Goal: Task Accomplishment & Management: Use online tool/utility

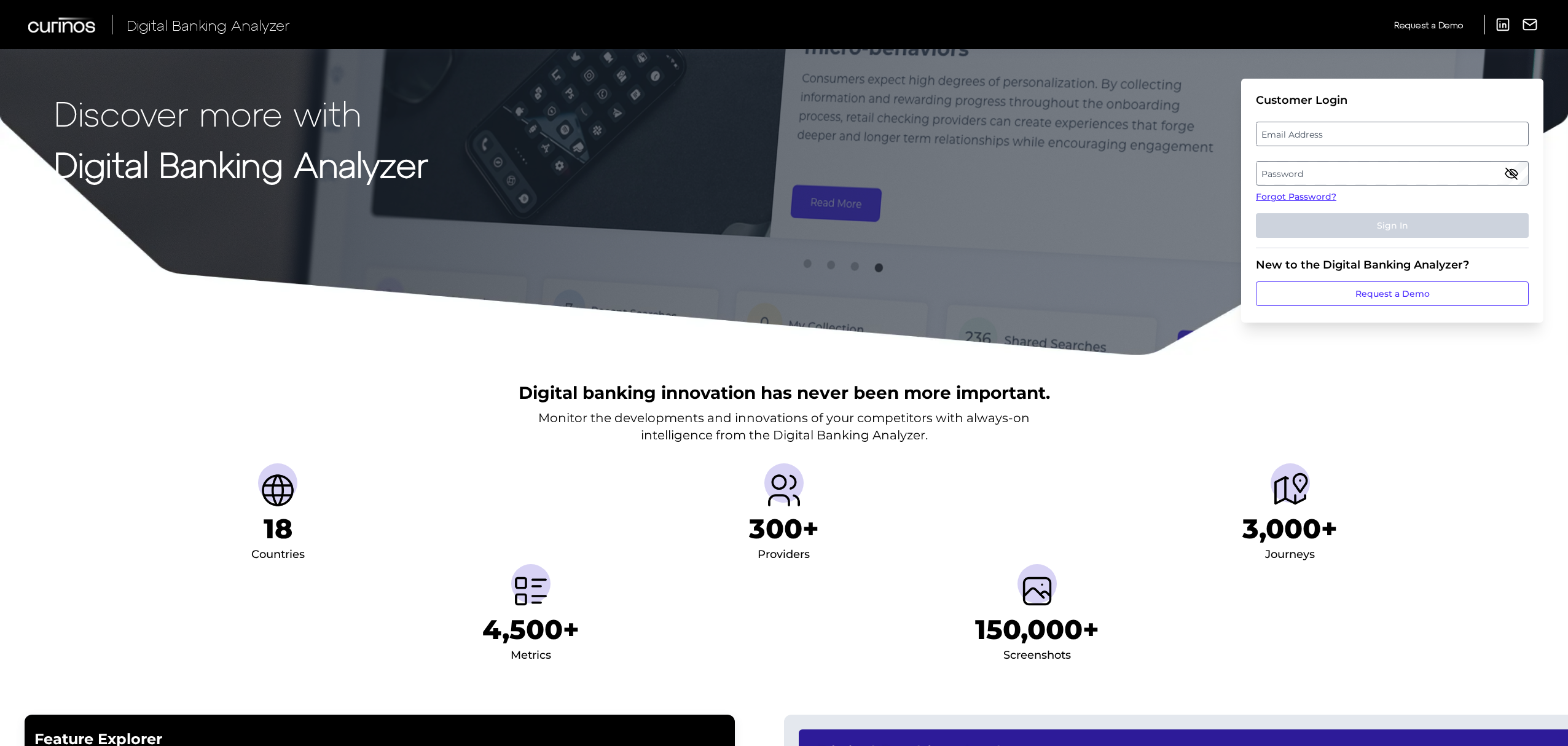
click at [1397, 134] on label "Email Address" at bounding box center [1392, 133] width 271 height 22
click at [1397, 134] on input "email" at bounding box center [1392, 134] width 273 height 24
click at [1397, 134] on input "Email Address" at bounding box center [1392, 134] width 273 height 24
type input "[PERSON_NAME][EMAIL_ADDRESS][PERSON_NAME][DOMAIN_NAME]"
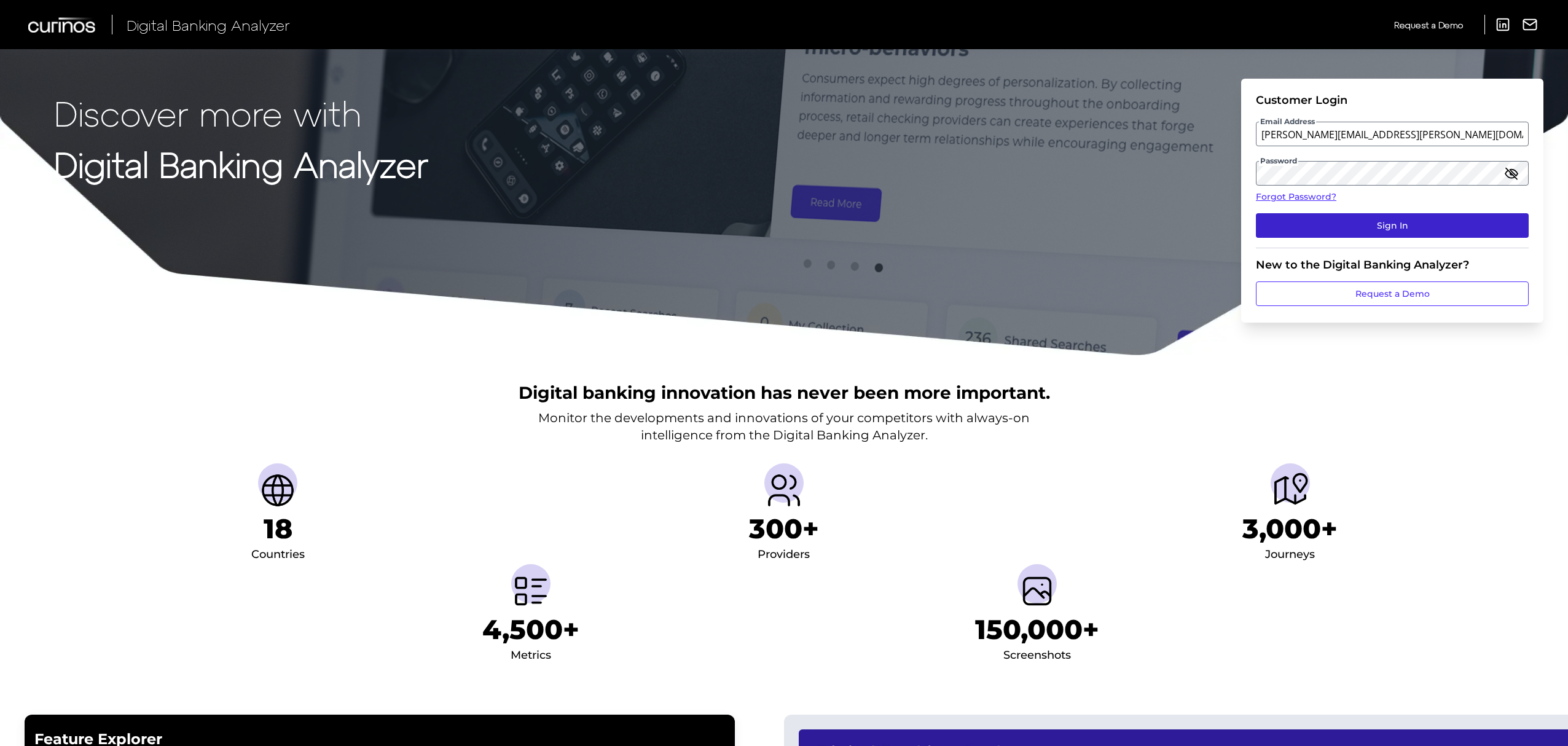
click at [1403, 225] on button "Sign In" at bounding box center [1392, 225] width 273 height 24
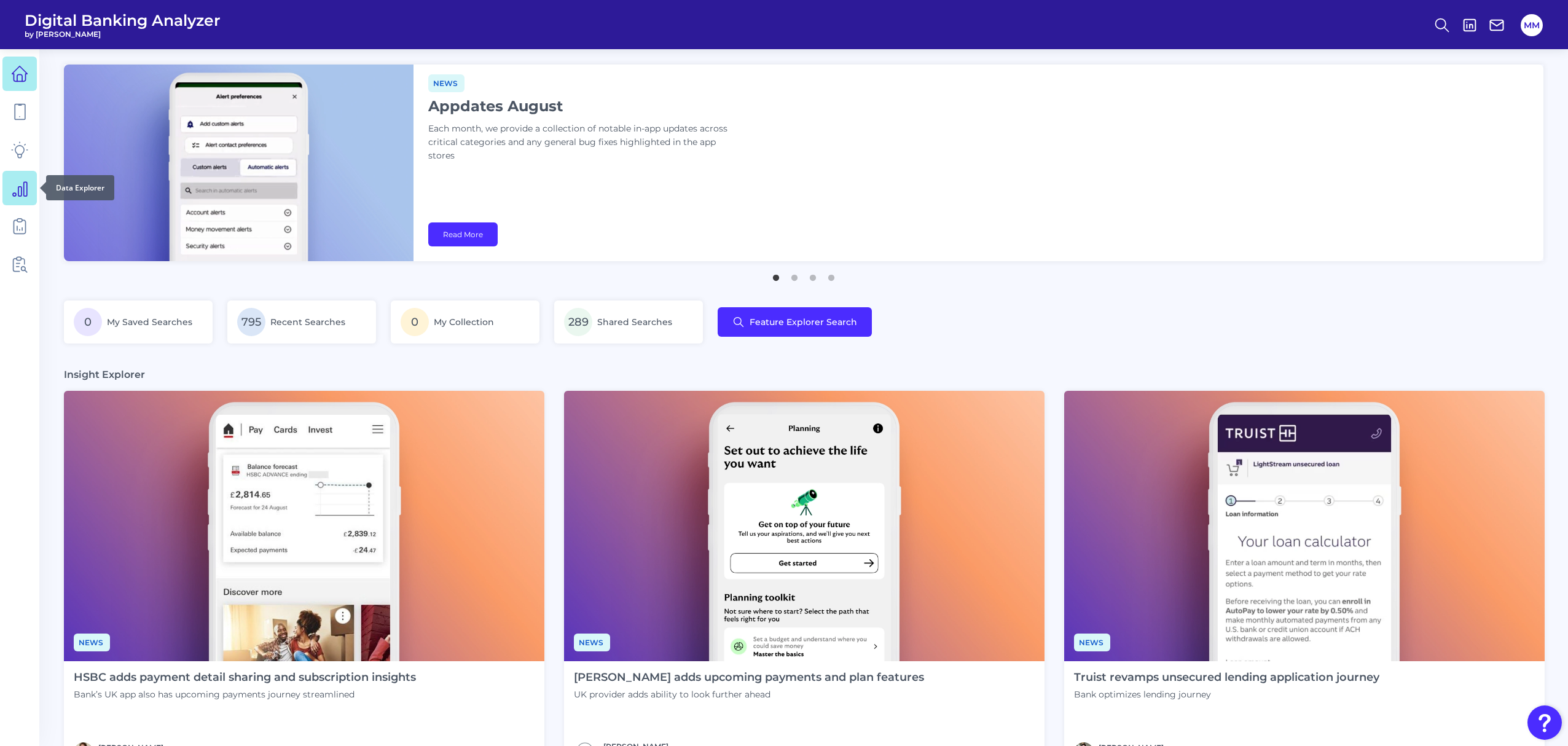
click at [19, 188] on icon at bounding box center [19, 188] width 17 height 17
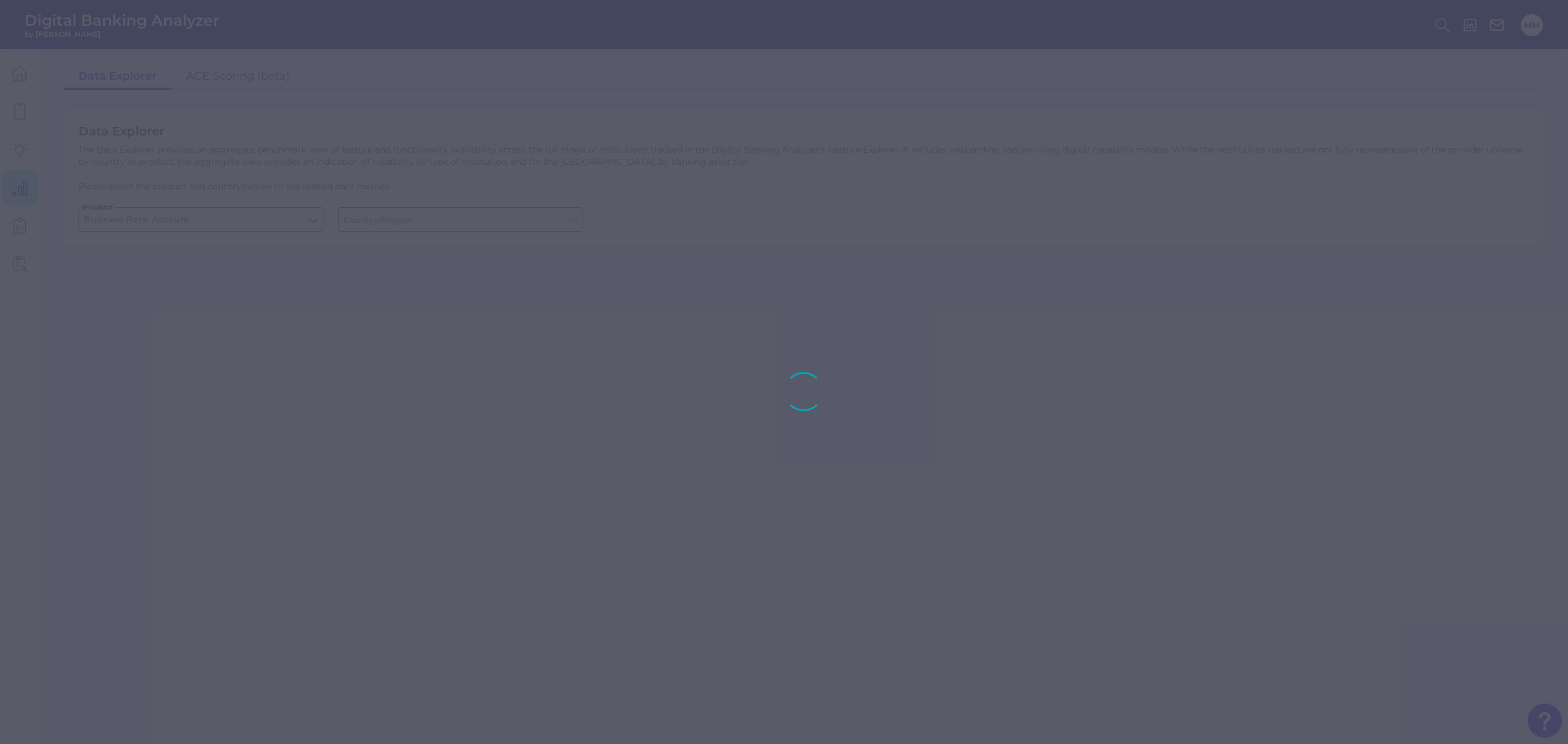
type input "[GEOGRAPHIC_DATA]"
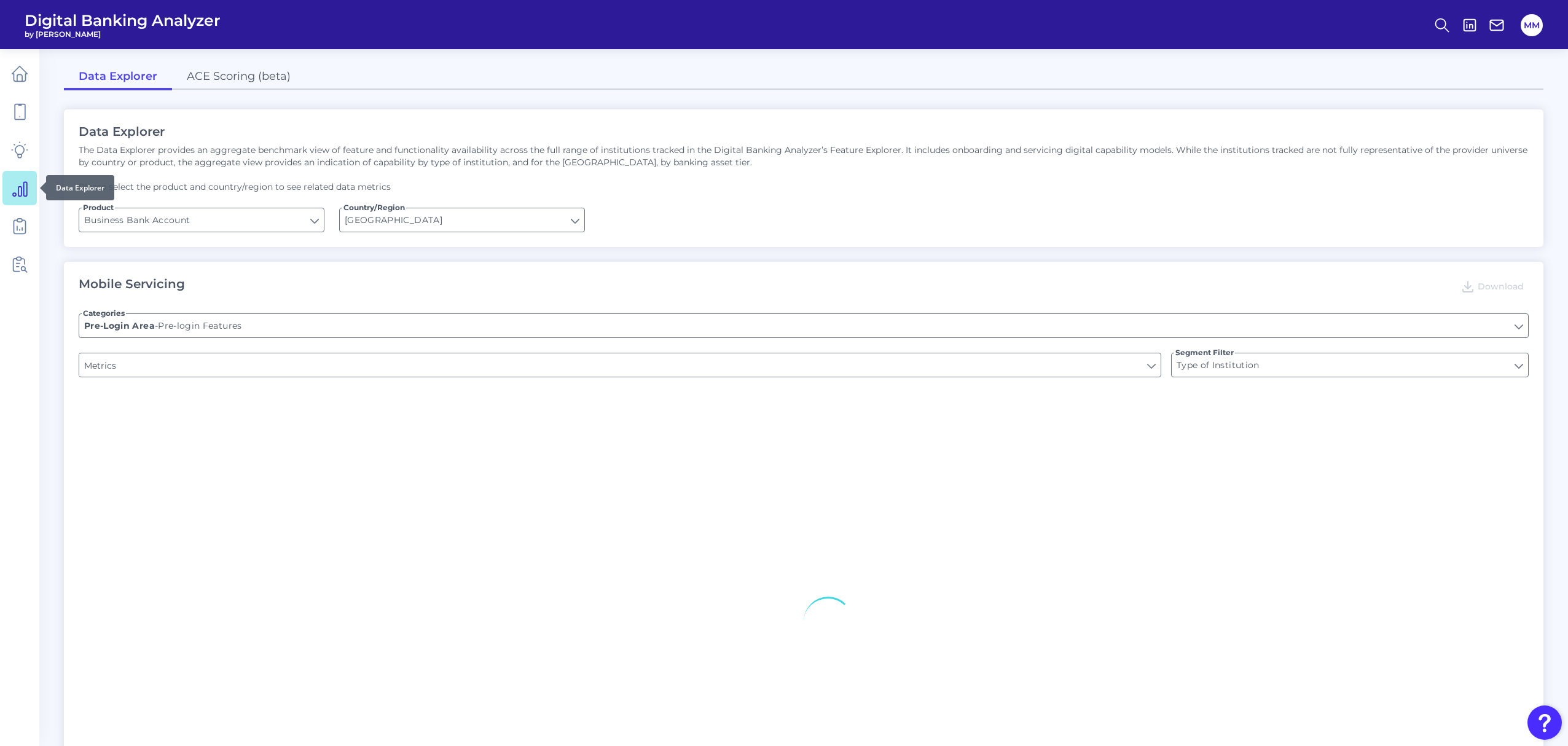
type input "Upon opening the app are users immediately prompted to use Touch/Face ID to log…"
type input "Does it offer third-party single sign on?"
type input "Can you apply for the PRODUCT as a new to brand customer on ANY digital channel?"
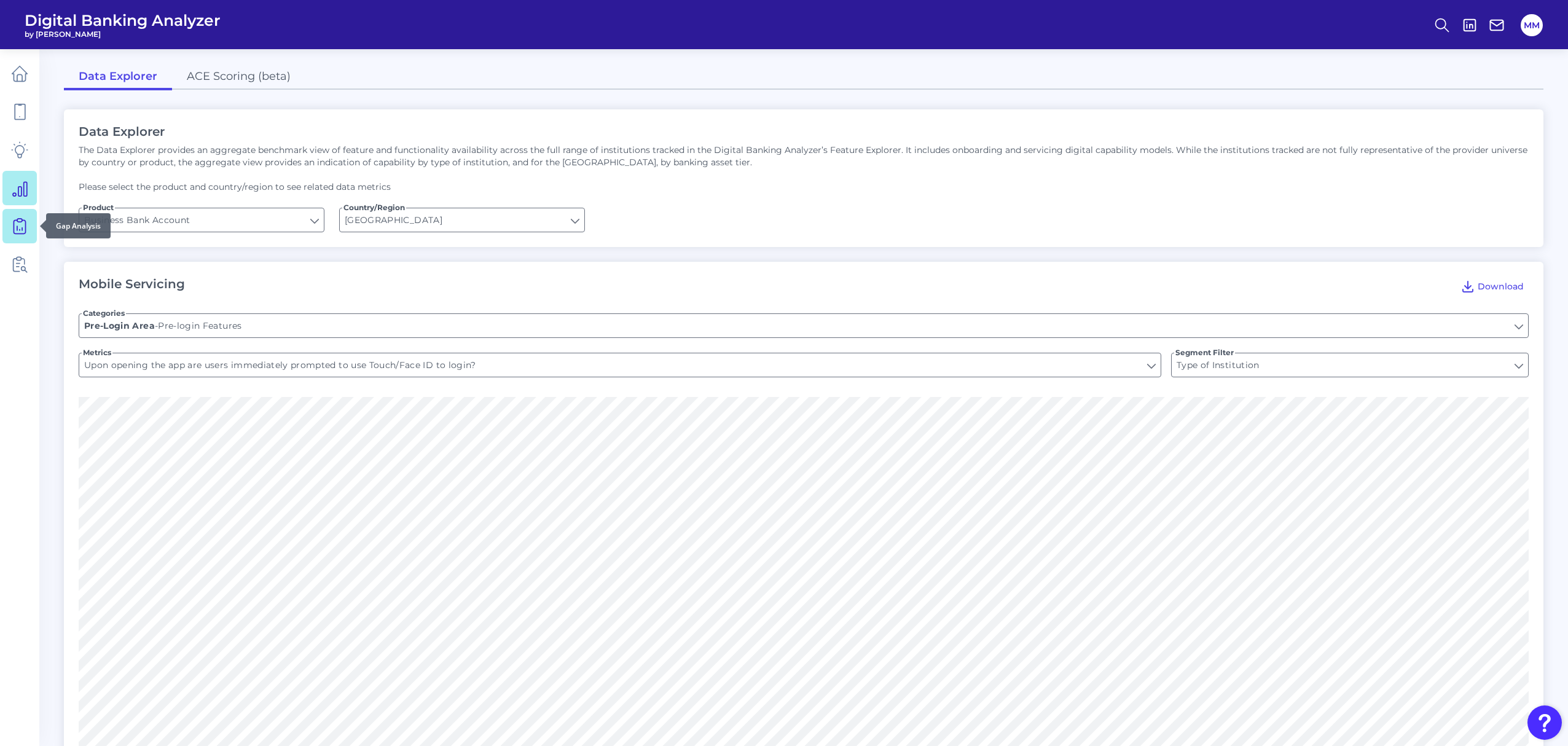
click at [19, 224] on icon at bounding box center [19, 226] width 17 height 17
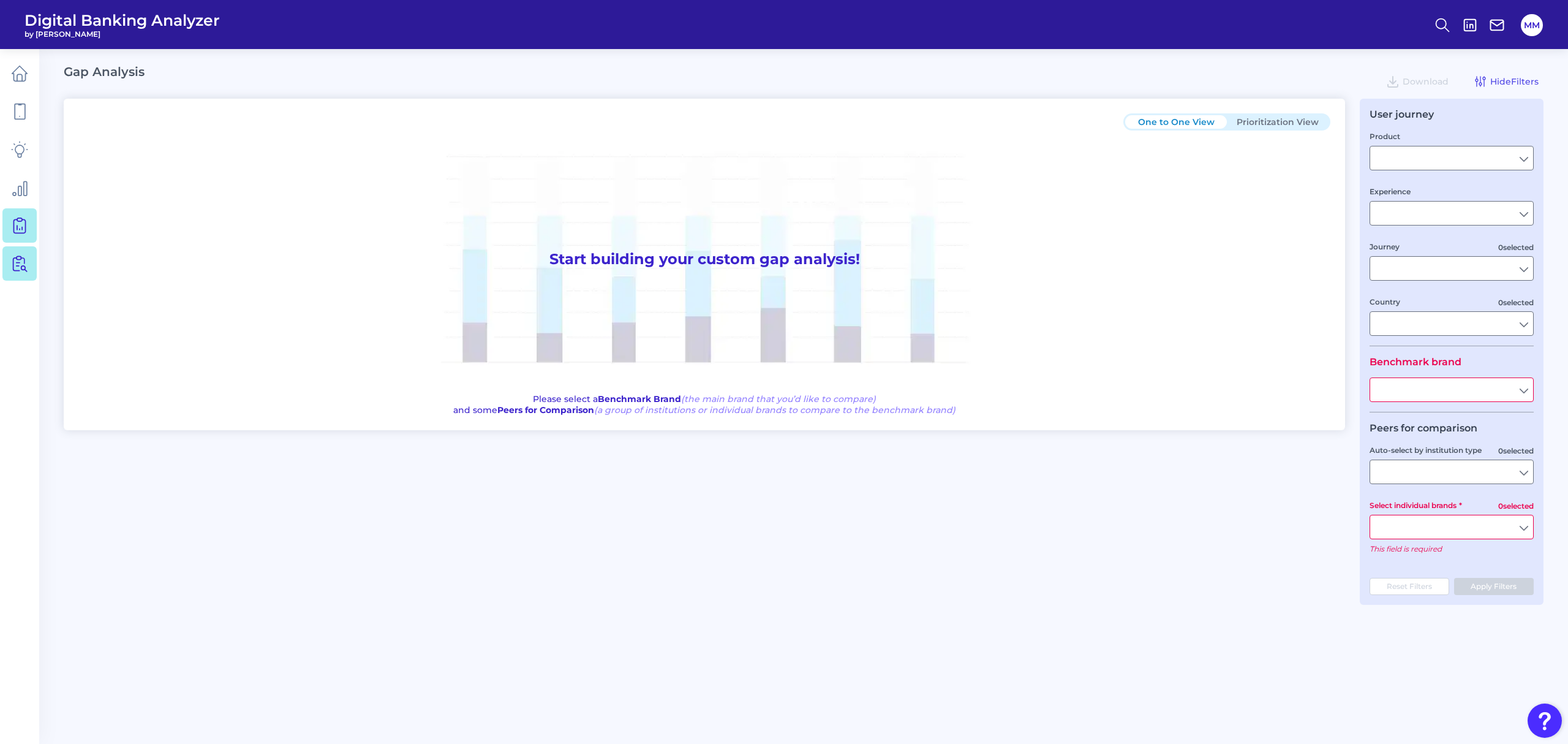
type input "Checking / Current Account"
type input "Mobile Servicing"
type input "Pre-Login Area, New Customer Onboarding, Login & Authentication, Accounts and t…"
type input "[GEOGRAPHIC_DATA]"
type input "All Select individual brands"
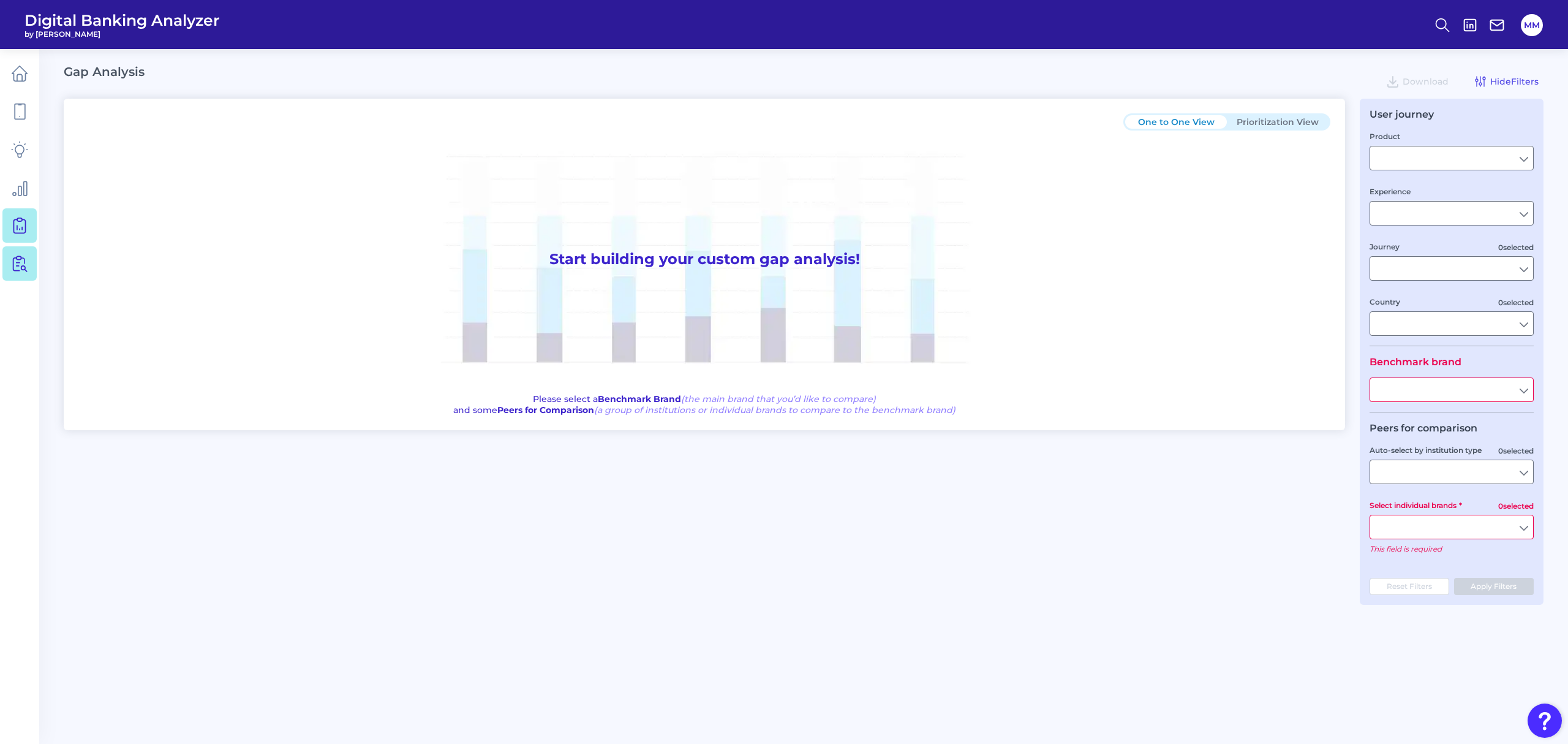
type input "All Journeys"
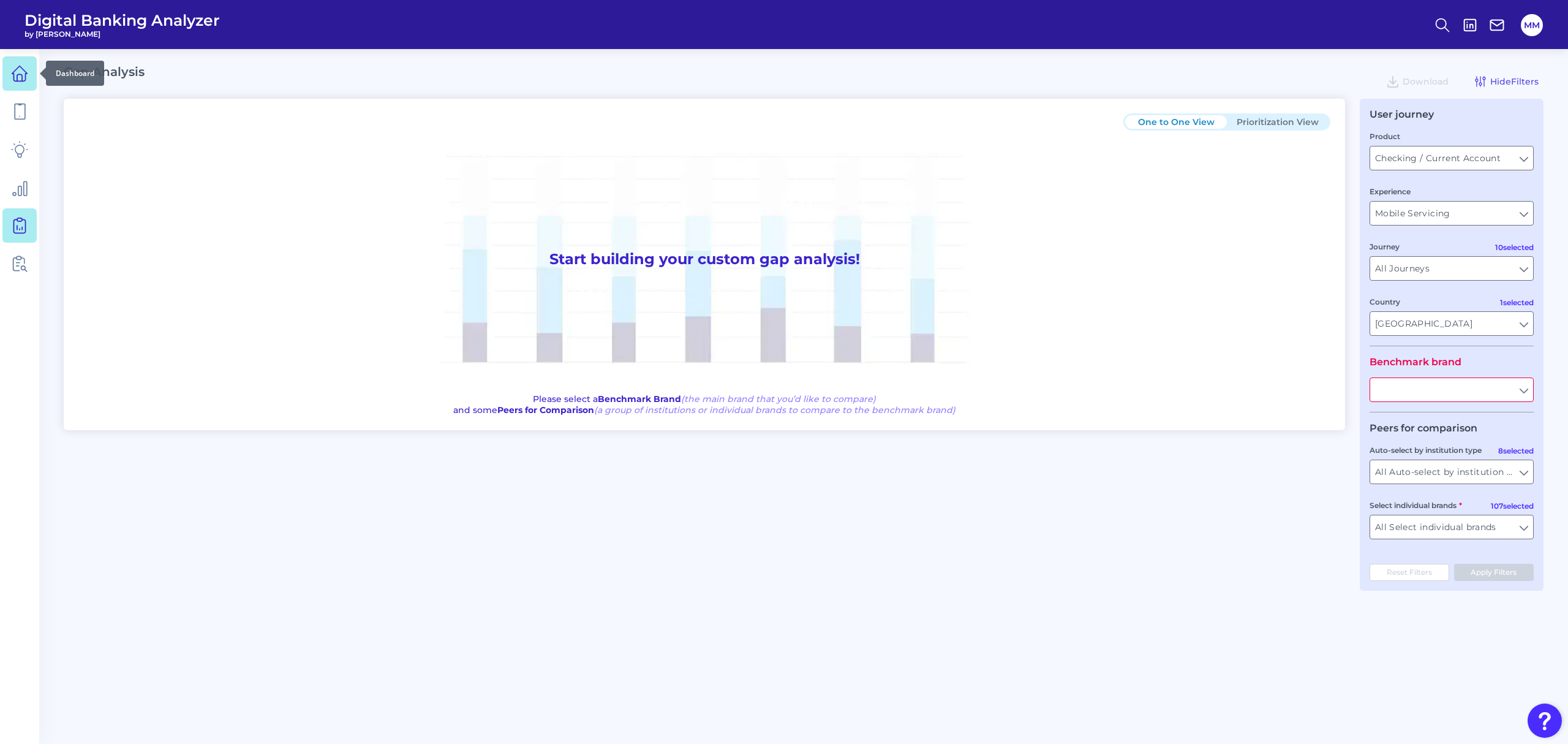
click at [13, 79] on icon at bounding box center [19, 74] width 17 height 17
